Goal: Communication & Community: Answer question/provide support

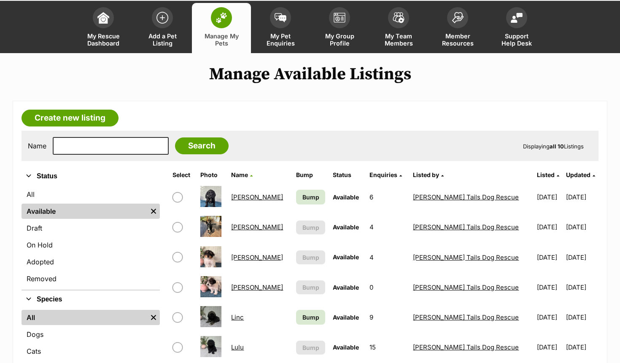
scroll to position [84, 0]
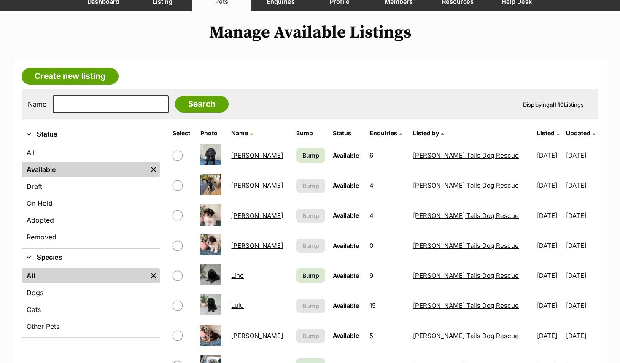
click at [242, 182] on link "[PERSON_NAME]" at bounding box center [257, 185] width 52 height 8
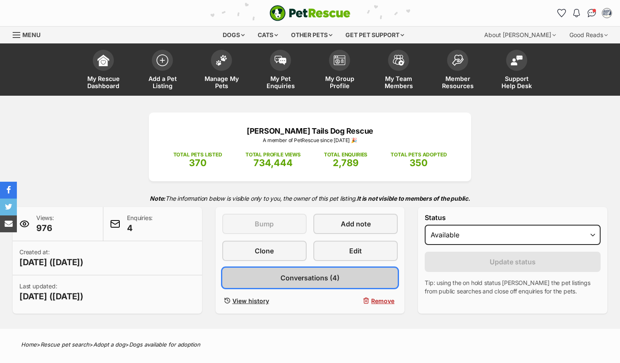
click at [336, 282] on span "Conversations (4)" at bounding box center [309, 278] width 59 height 10
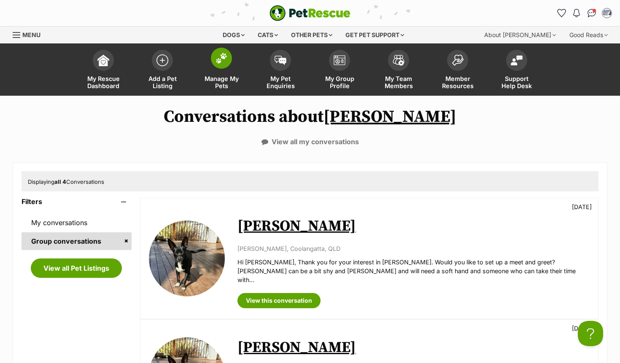
drag, startPoint x: 222, startPoint y: 64, endPoint x: 228, endPoint y: 80, distance: 16.3
click at [221, 64] on span at bounding box center [221, 58] width 21 height 21
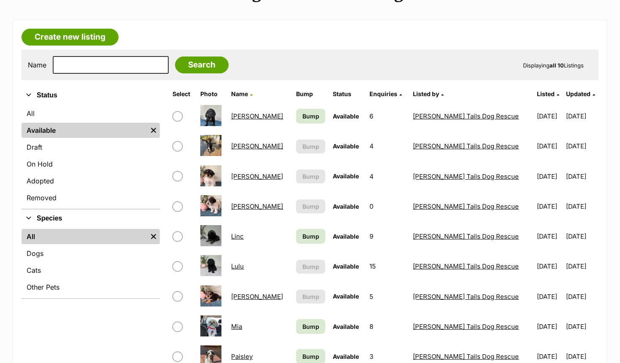
scroll to position [126, 0]
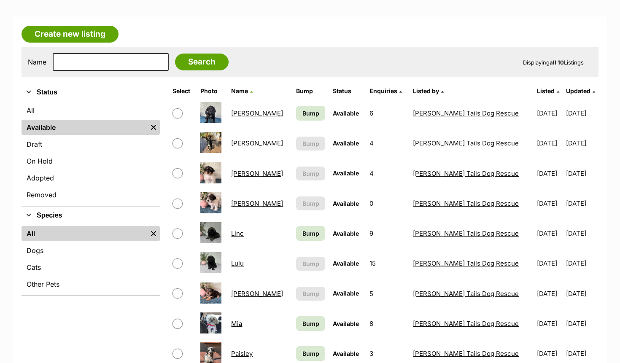
click at [244, 263] on link "Lulu" at bounding box center [237, 263] width 13 height 8
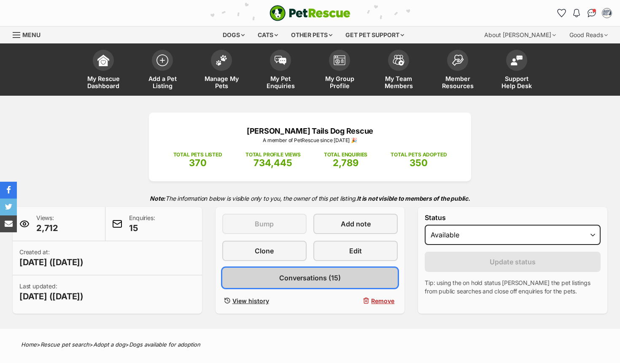
click at [302, 271] on link "Conversations (15)" at bounding box center [310, 278] width 176 height 20
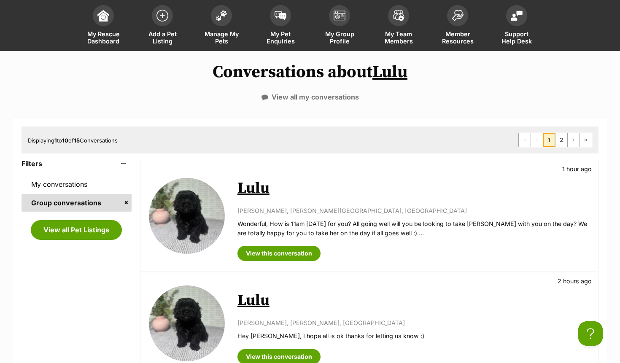
scroll to position [84, 0]
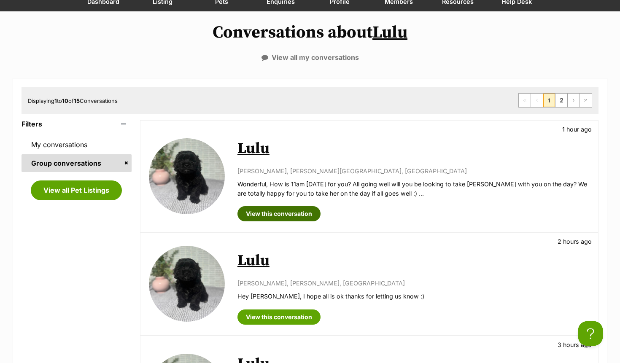
click at [274, 216] on link "View this conversation" at bounding box center [278, 213] width 83 height 15
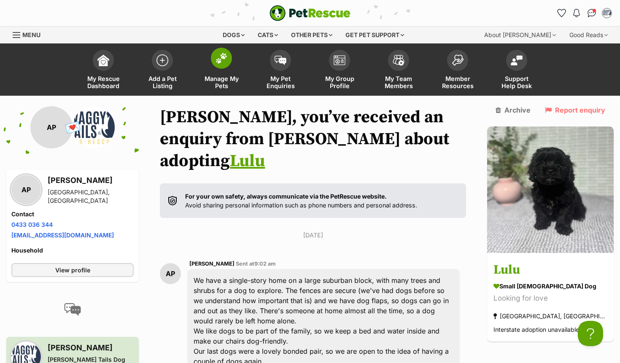
click at [223, 59] on img at bounding box center [221, 58] width 12 height 11
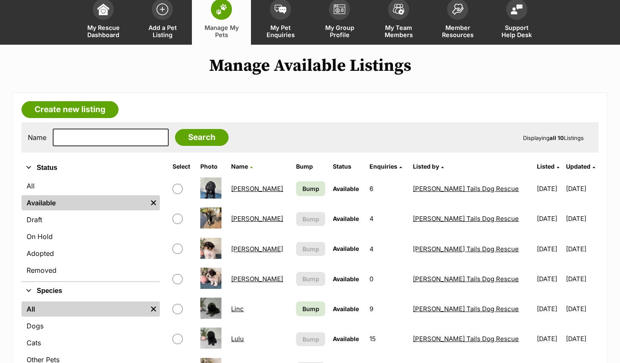
scroll to position [126, 0]
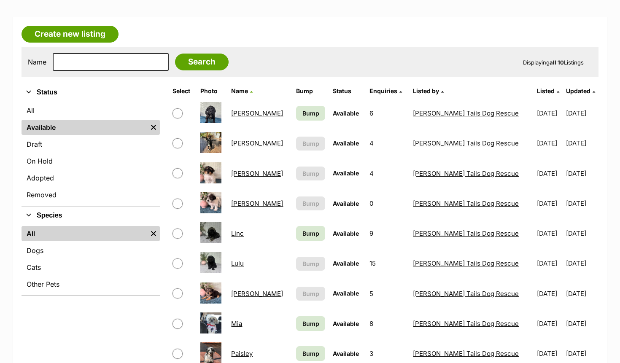
click at [248, 173] on link "[PERSON_NAME]" at bounding box center [257, 173] width 52 height 8
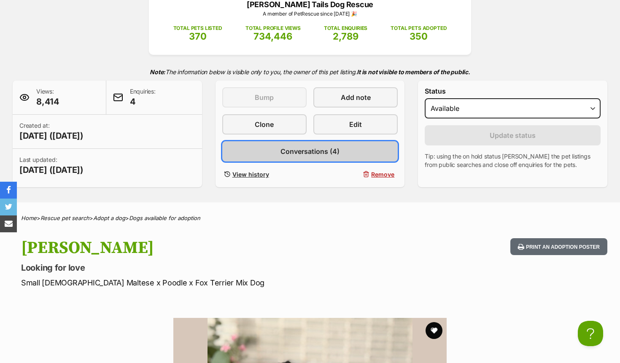
click at [316, 148] on span "Conversations (4)" at bounding box center [309, 151] width 59 height 10
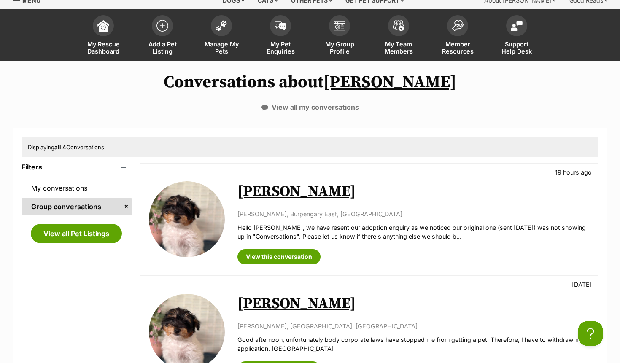
scroll to position [84, 0]
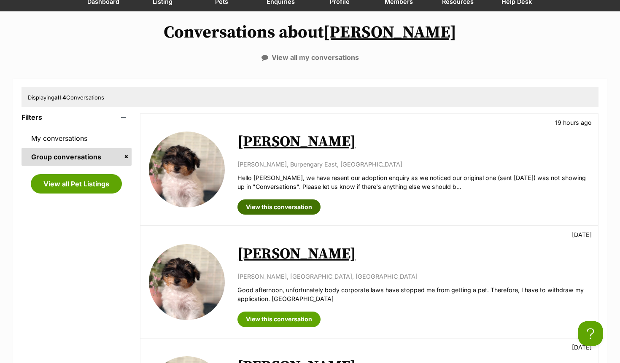
drag, startPoint x: 301, startPoint y: 207, endPoint x: 309, endPoint y: 201, distance: 9.9
click at [301, 207] on link "View this conversation" at bounding box center [278, 206] width 83 height 15
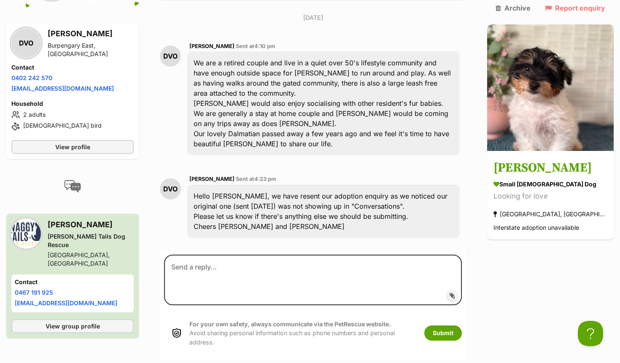
scroll to position [220, 0]
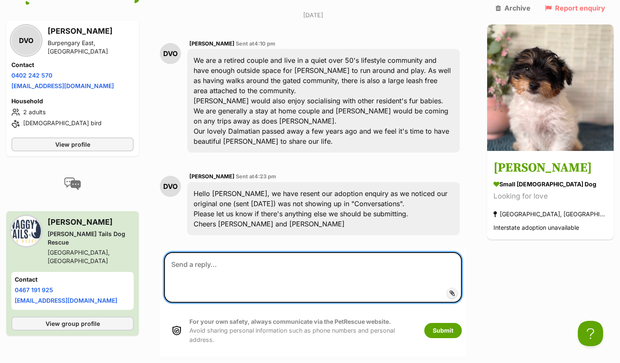
click at [252, 252] on textarea at bounding box center [313, 277] width 298 height 51
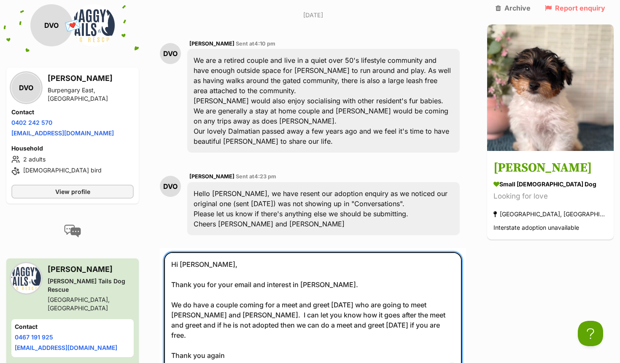
scroll to position [304, 0]
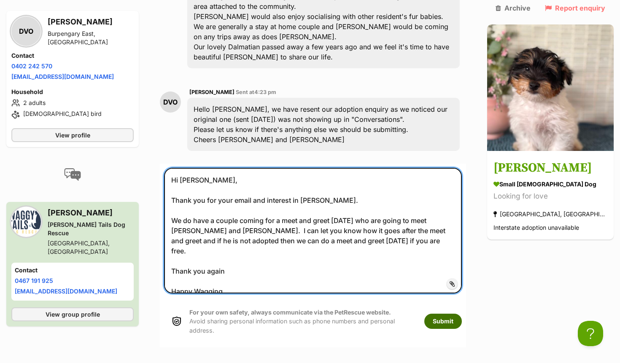
type textarea "Hi Dianne, Thank you for your email and interest in little Freddie. We do have …"
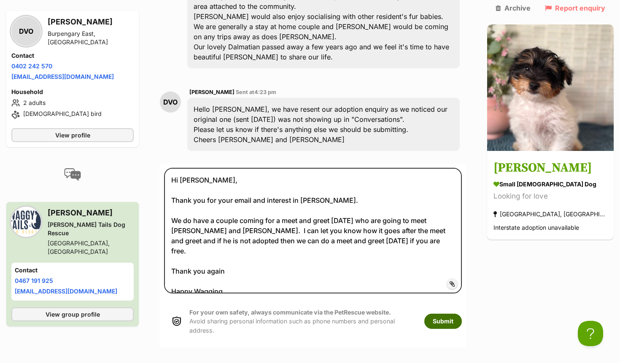
click at [455, 314] on button "Submit" at bounding box center [443, 321] width 38 height 15
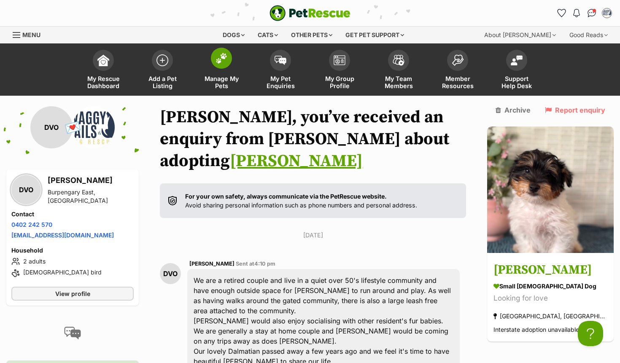
click at [218, 69] on link "Manage My Pets" at bounding box center [221, 71] width 59 height 50
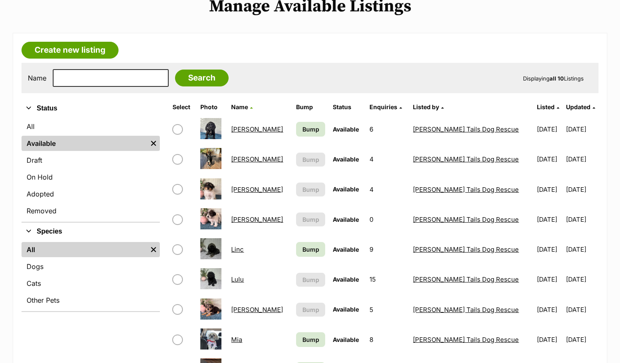
scroll to position [126, 0]
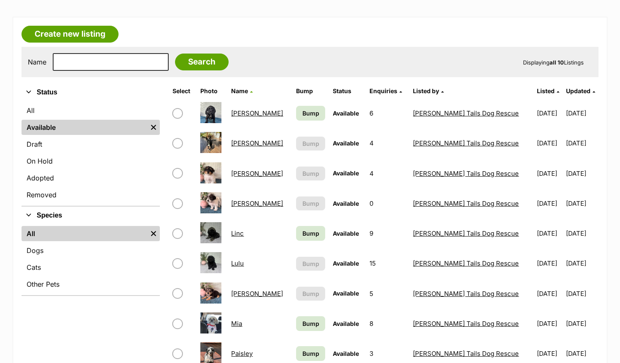
click at [244, 264] on link "Lulu" at bounding box center [237, 263] width 13 height 8
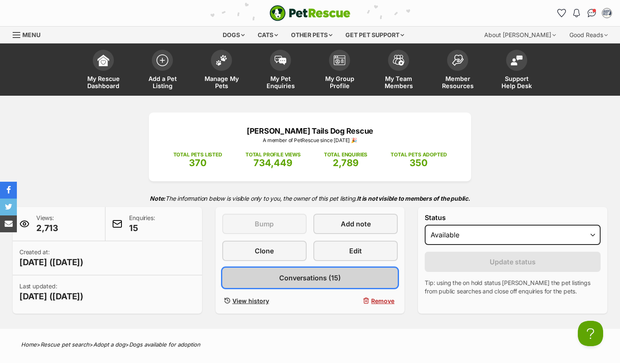
click at [327, 274] on span "Conversations (15)" at bounding box center [310, 278] width 62 height 10
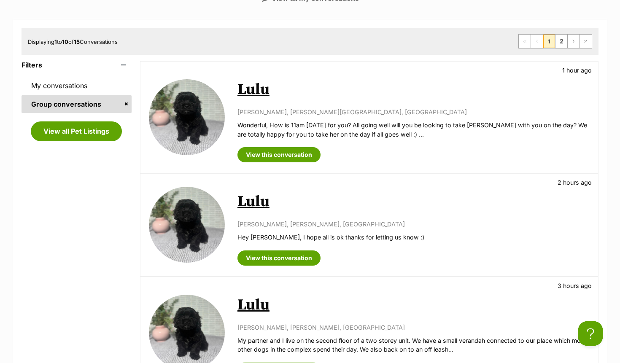
scroll to position [42, 0]
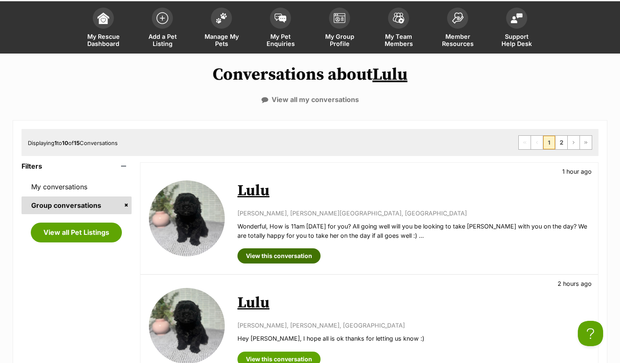
click at [285, 255] on link "View this conversation" at bounding box center [278, 255] width 83 height 15
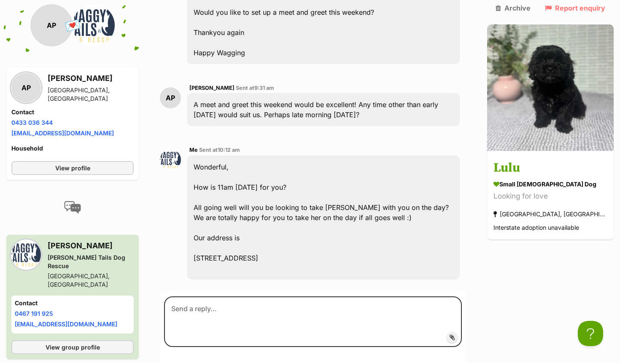
scroll to position [451, 0]
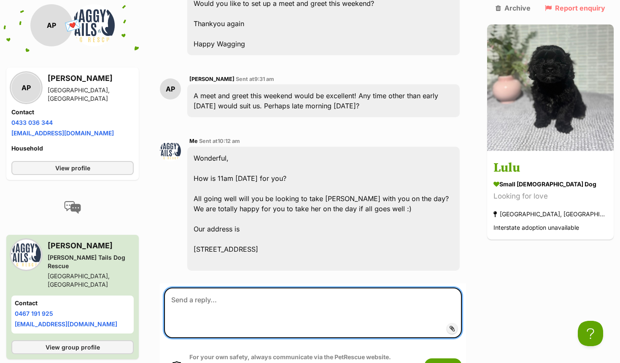
drag, startPoint x: 269, startPoint y: 282, endPoint x: 270, endPoint y: 274, distance: 8.1
click at [269, 287] on textarea at bounding box center [313, 312] width 298 height 51
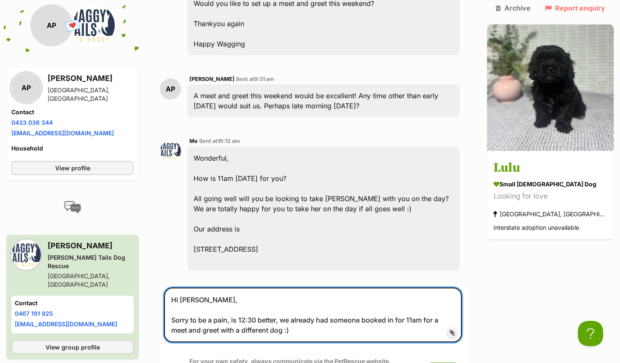
drag, startPoint x: 282, startPoint y: 297, endPoint x: 238, endPoint y: 300, distance: 44.8
click at [239, 301] on textarea "Hi Arthur, Sorry to be a pain, is 12:30 better, we already had someone booked i…" at bounding box center [313, 314] width 298 height 55
click at [309, 308] on textarea "Hi Arthur, Sorry to be a pain, could we do 12:30? we already had someone booked…" at bounding box center [313, 314] width 298 height 55
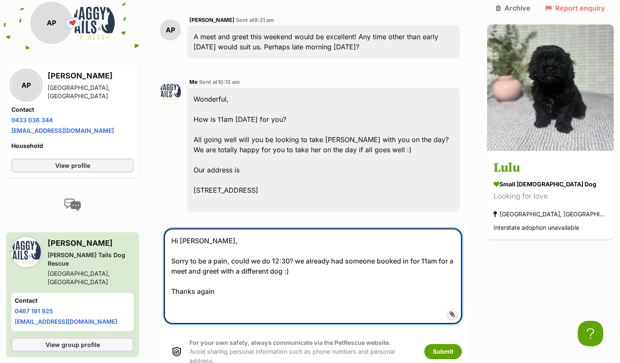
scroll to position [577, 0]
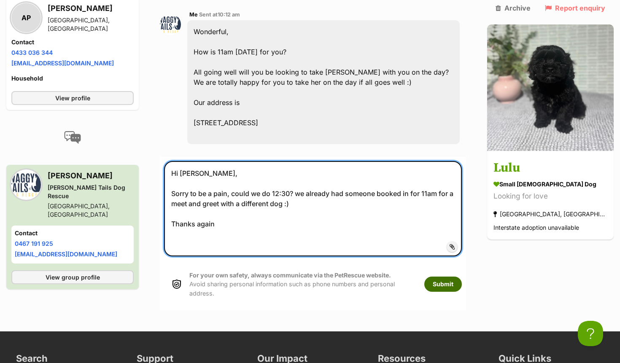
type textarea "Hi Arthur, Sorry to be a pain, could we do 12:30? we already had someone booked…"
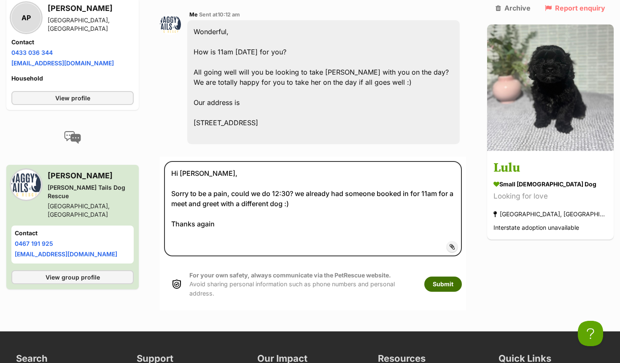
click at [458, 276] on button "Submit" at bounding box center [443, 283] width 38 height 15
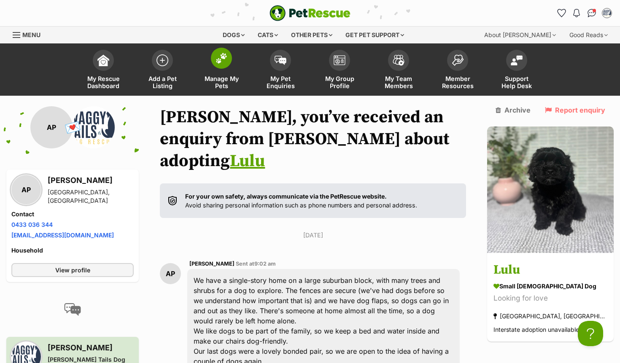
click at [228, 65] on span at bounding box center [221, 58] width 21 height 21
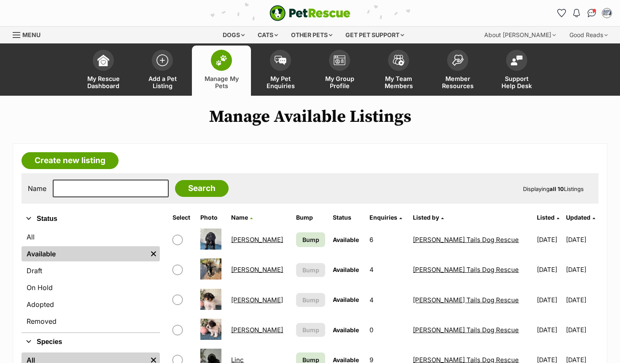
click at [243, 297] on link "[PERSON_NAME]" at bounding box center [257, 300] width 52 height 8
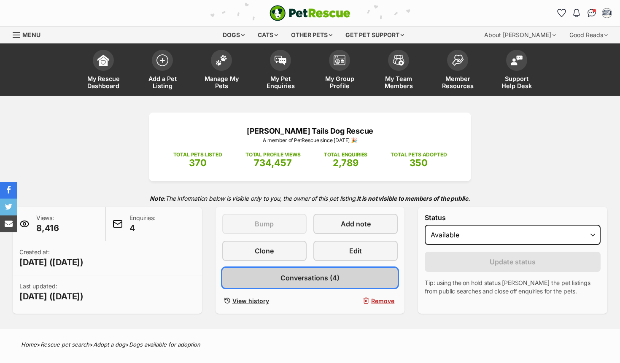
click at [306, 282] on span "Conversations (4)" at bounding box center [309, 278] width 59 height 10
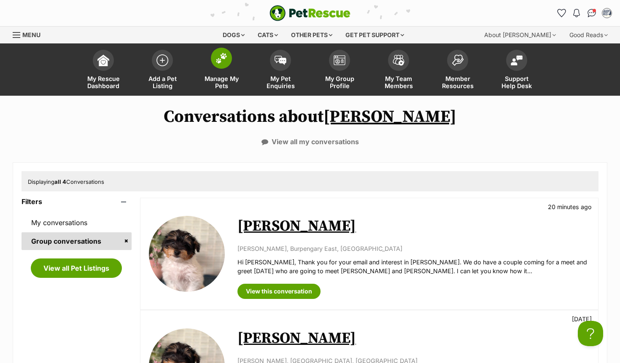
click at [217, 62] on img at bounding box center [221, 58] width 12 height 11
